Goal: Transaction & Acquisition: Book appointment/travel/reservation

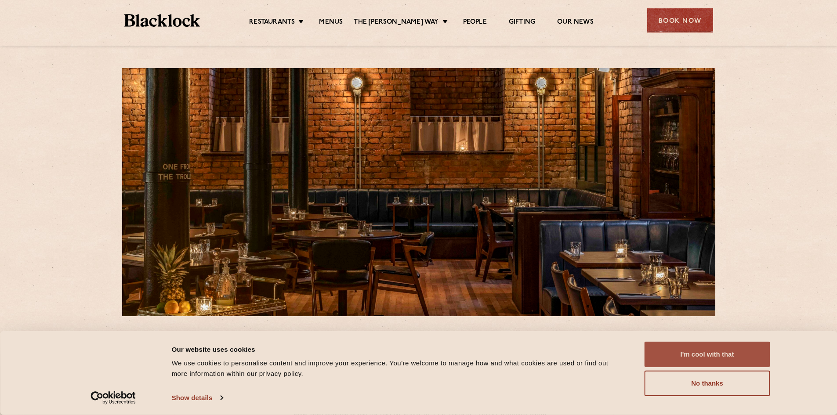
click at [748, 344] on button "I'm cool with that" at bounding box center [708, 354] width 126 height 25
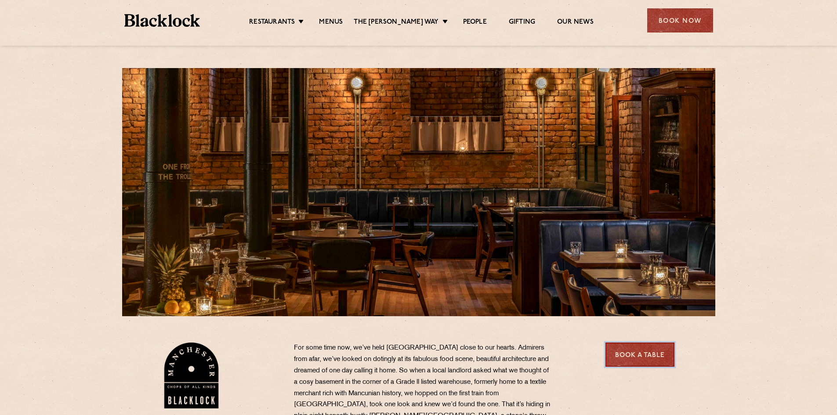
click at [652, 346] on link "Book a Table" at bounding box center [639, 355] width 69 height 24
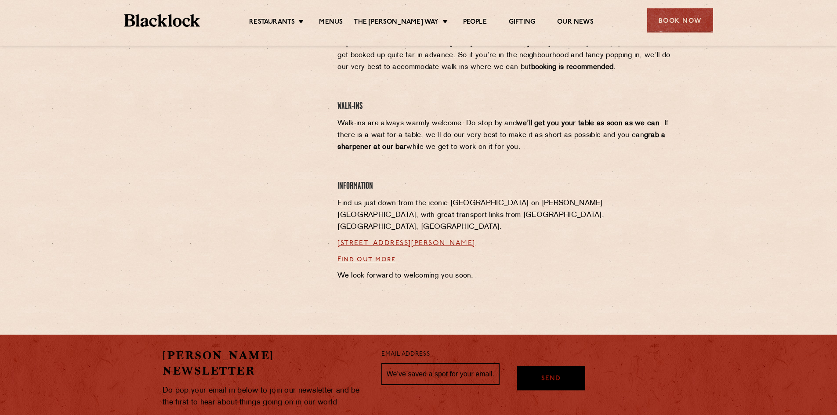
scroll to position [615, 0]
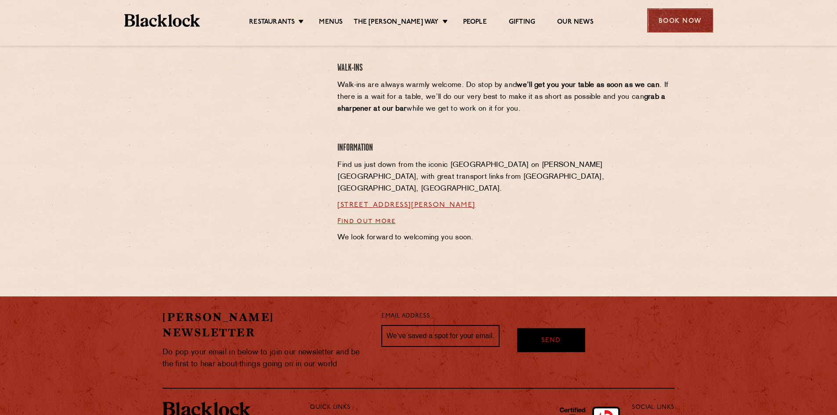
click at [677, 17] on div "Book Now" at bounding box center [680, 20] width 66 height 24
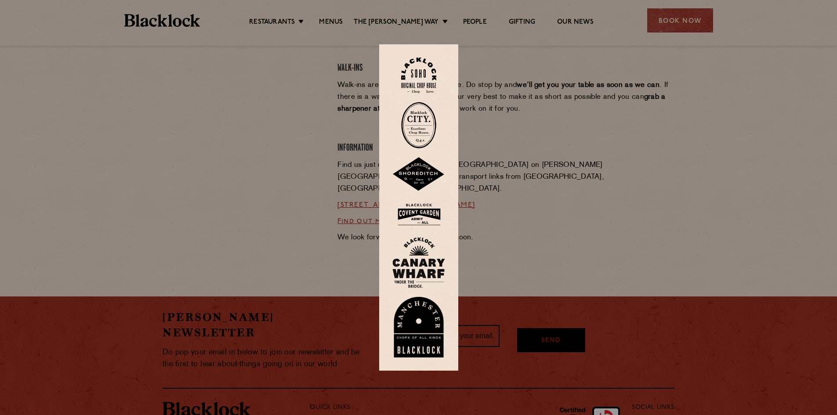
click at [432, 318] on img at bounding box center [418, 327] width 53 height 61
